Goal: Transaction & Acquisition: Purchase product/service

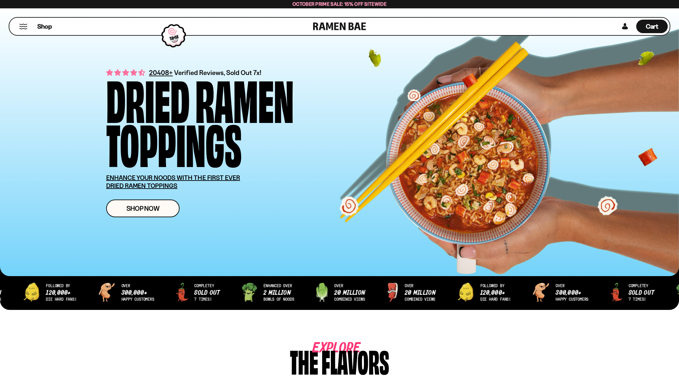
click at [22, 24] on button "Mobile Menu Trigger" at bounding box center [23, 26] width 9 height 5
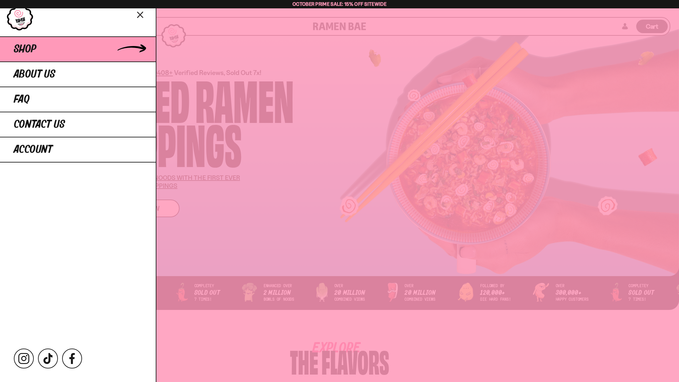
click at [46, 53] on link "Shop" at bounding box center [78, 48] width 156 height 25
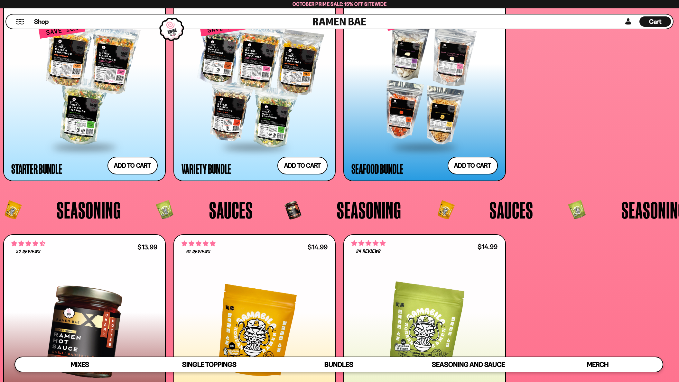
scroll to position [1849, 0]
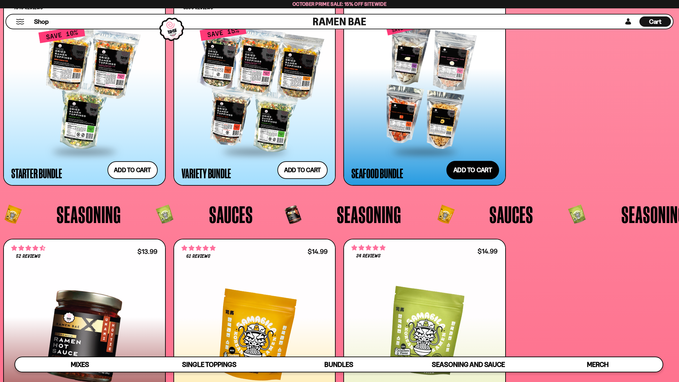
click at [485, 170] on button "Add to cart Add ― Regular price $43.16 Regular price $47.96 USD Sale price $43.…" at bounding box center [473, 170] width 53 height 19
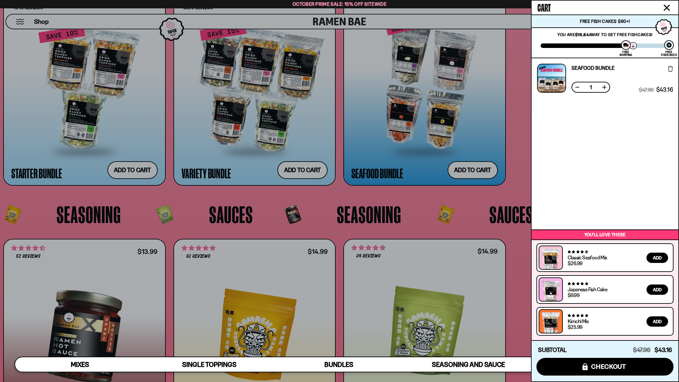
click at [132, 125] on div at bounding box center [339, 191] width 679 height 382
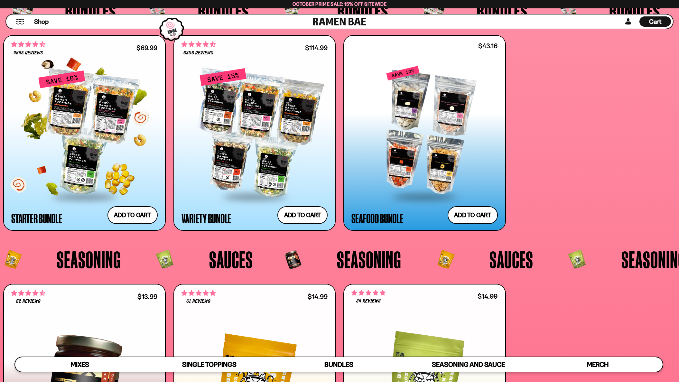
scroll to position [1794, 0]
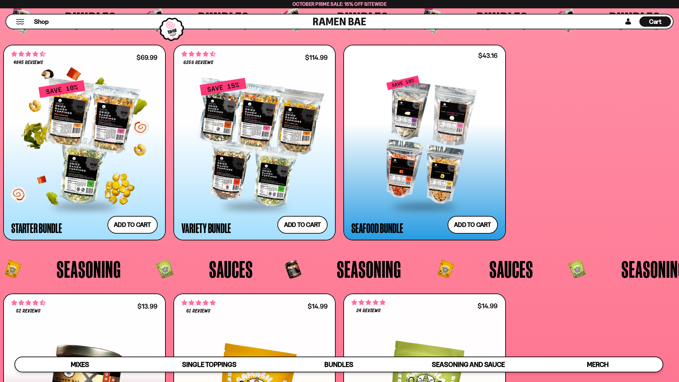
click at [90, 136] on div at bounding box center [84, 143] width 146 height 126
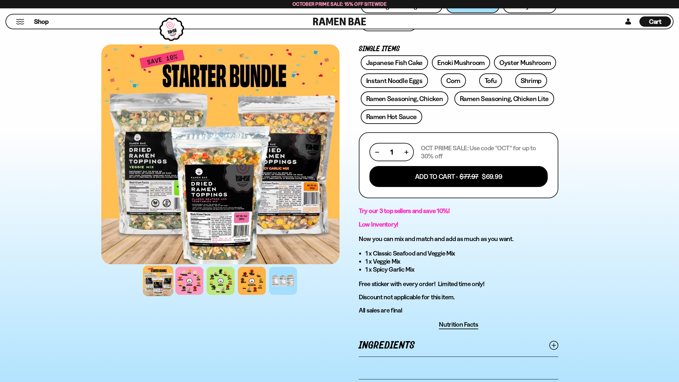
scroll to position [188, 0]
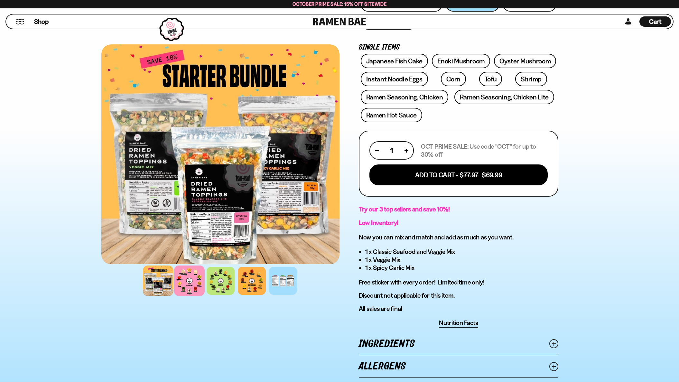
click at [193, 290] on div at bounding box center [189, 281] width 31 height 31
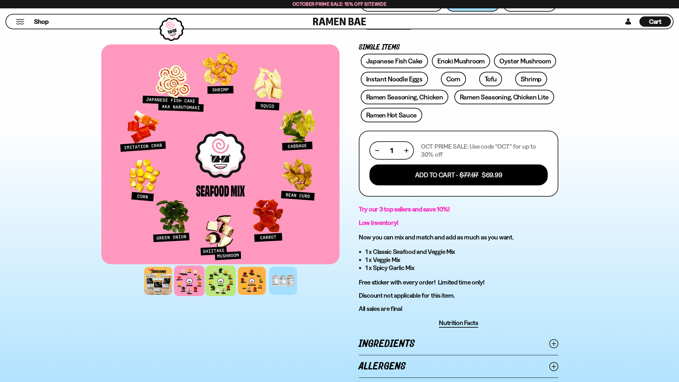
click at [223, 284] on div at bounding box center [220, 281] width 31 height 31
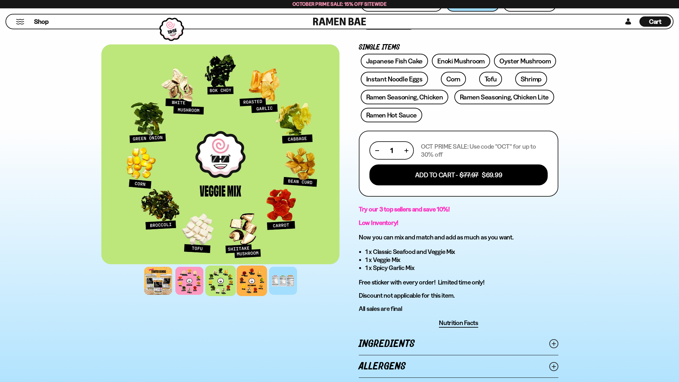
click at [251, 281] on div at bounding box center [252, 281] width 31 height 31
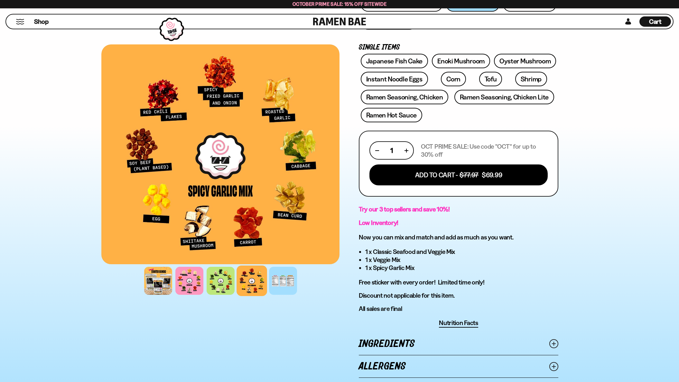
click at [265, 315] on div "FADCB6FD-DFAB-4417-9F21-029242090B77 FADCB6FD-DFAB-4417-9F21-029242090B77" at bounding box center [220, 129] width 238 height 530
click at [160, 277] on div at bounding box center [158, 281] width 31 height 31
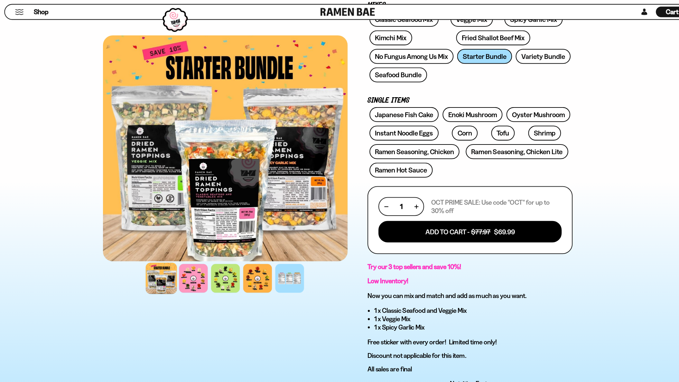
scroll to position [132, 0]
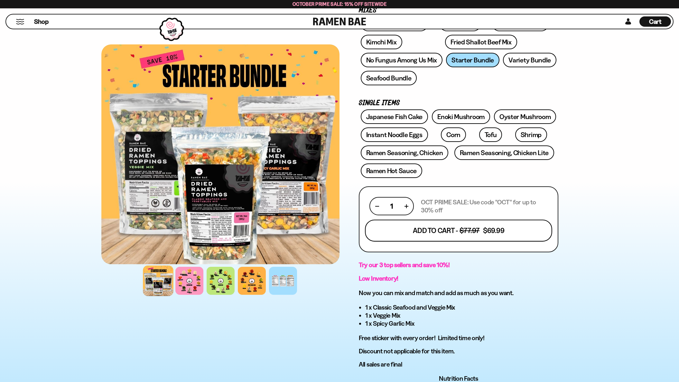
click at [488, 232] on button "Add To Cart - $77.97 $69.99" at bounding box center [458, 231] width 187 height 22
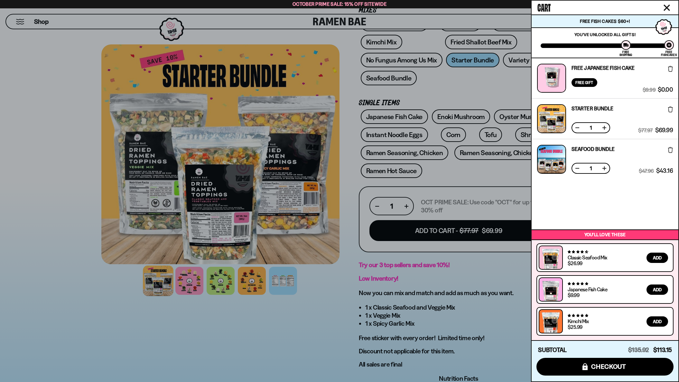
click at [560, 154] on div at bounding box center [551, 159] width 29 height 29
click at [579, 153] on div "Seafood Bundle Free Gift Subscription: 1" at bounding box center [593, 159] width 43 height 29
click at [580, 150] on link "Seafood Bundle" at bounding box center [593, 148] width 43 height 5
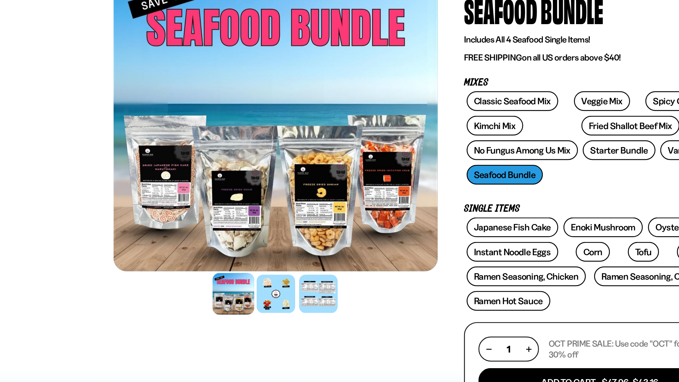
scroll to position [12, 0]
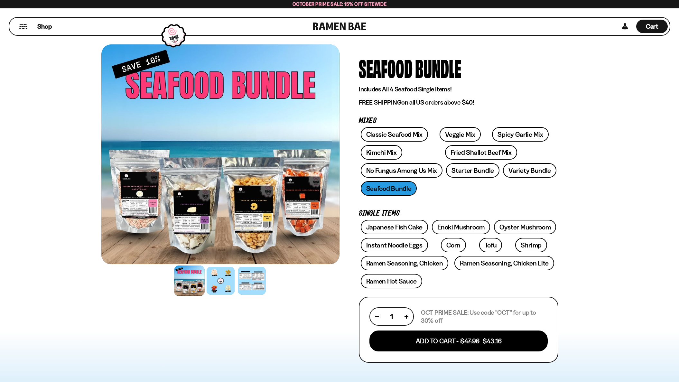
click at [539, 128] on div "Classic Seafood Mix Veggie Mix Spicy Garlic Mix Kimchi Mix Fried Shallot Beef M…" at bounding box center [459, 163] width 200 height 72
click at [320, 24] on link at bounding box center [339, 26] width 53 height 17
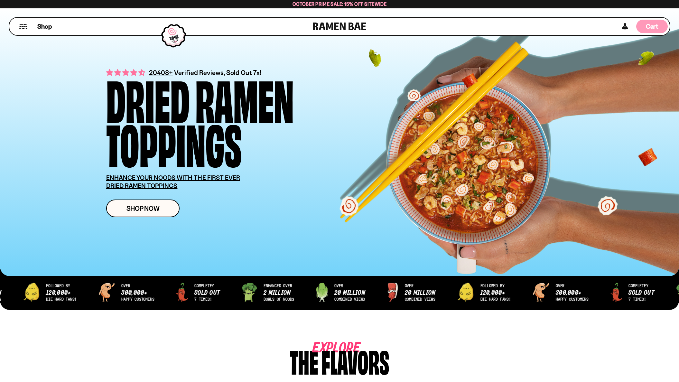
click at [654, 28] on span "Cart" at bounding box center [652, 27] width 13 height 8
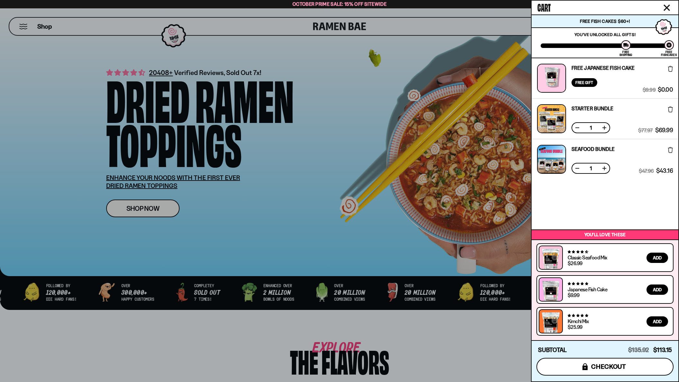
click at [610, 362] on button "icons8-lock checkout" at bounding box center [605, 367] width 137 height 18
